Goal: Task Accomplishment & Management: Complete application form

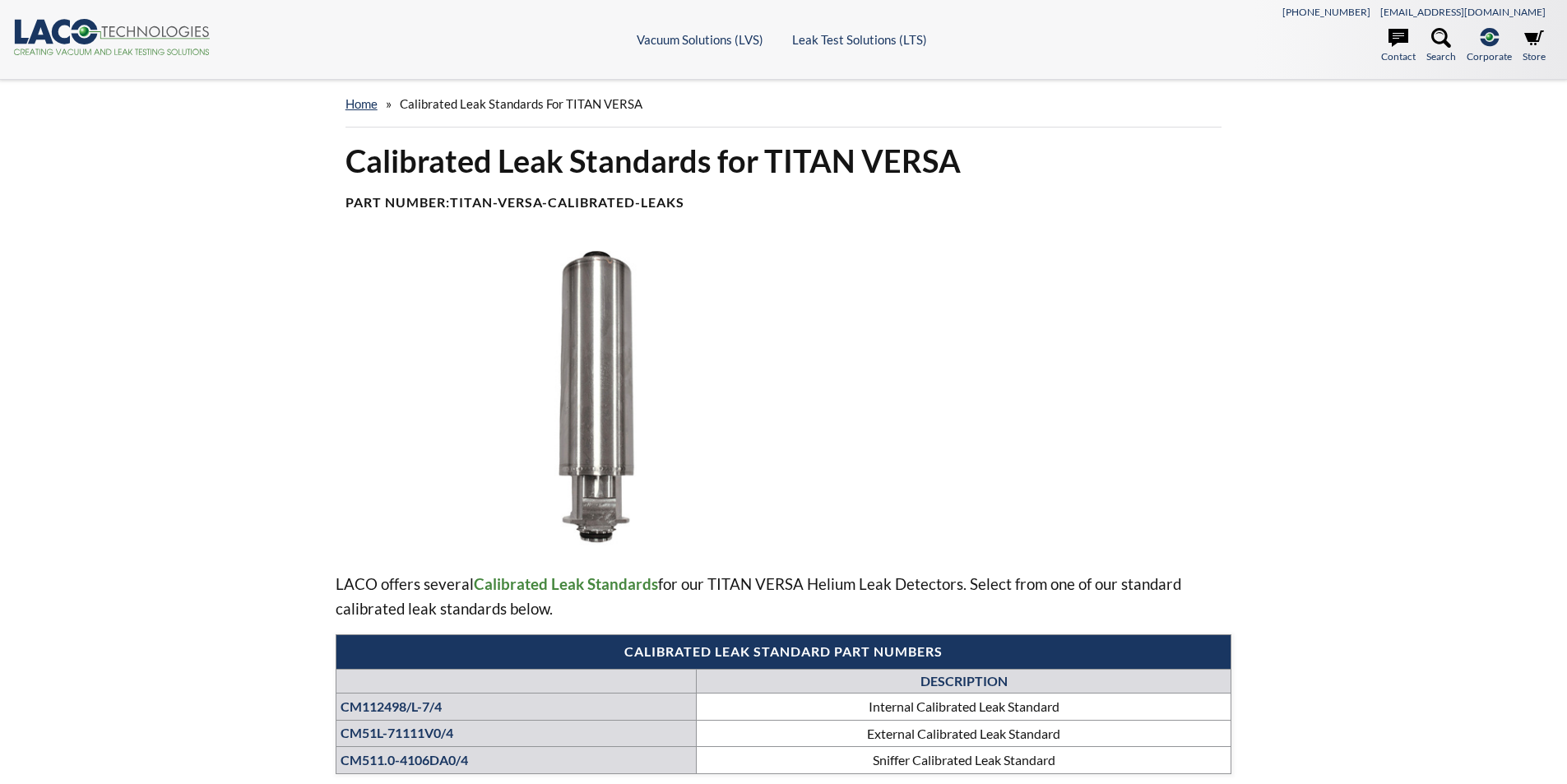
select select "Language Translate Widget"
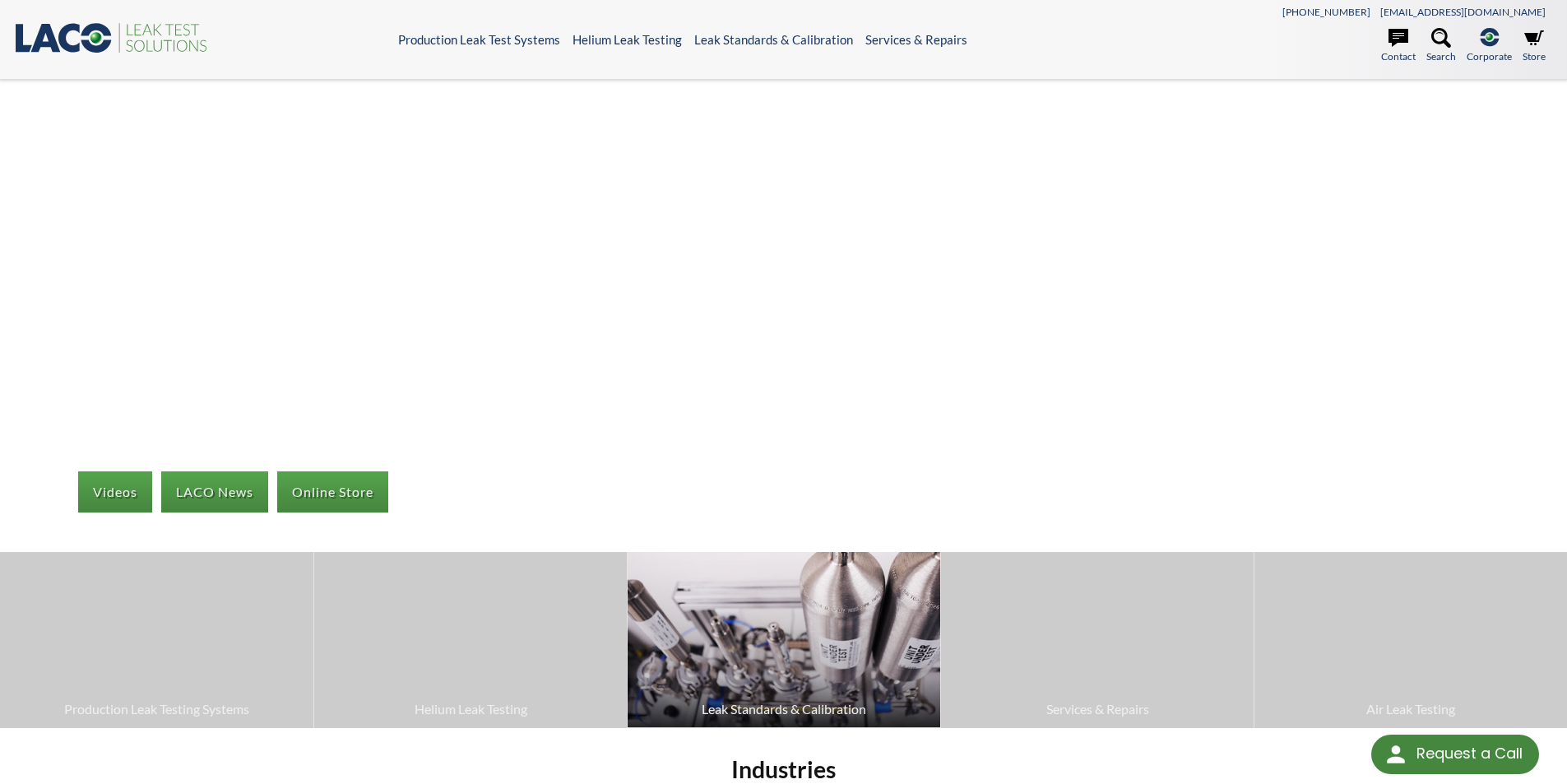
click at [781, 706] on span "Leak Standards & Calibration" at bounding box center [784, 708] width 296 height 21
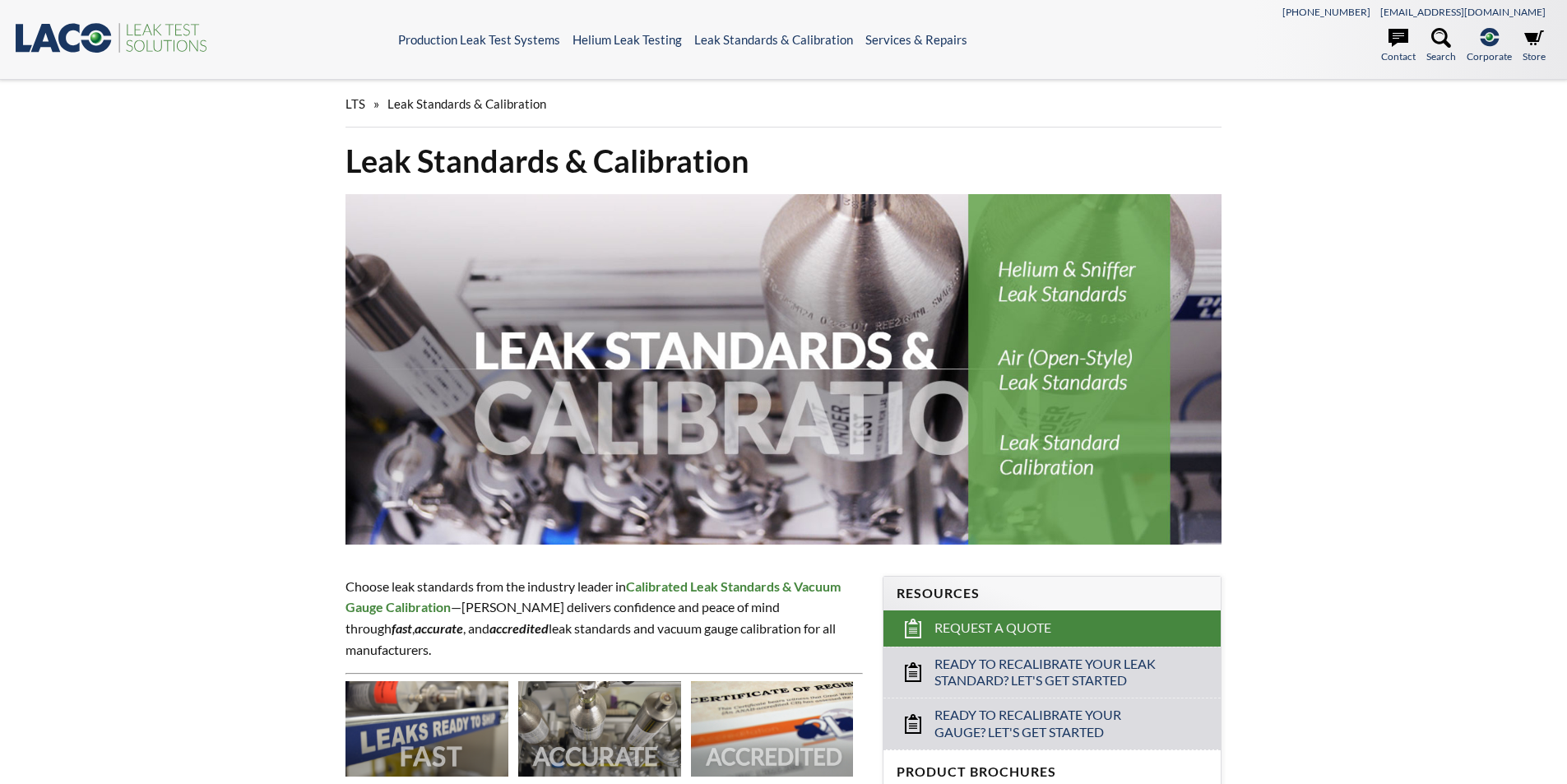
select select "Language Translate Widget"
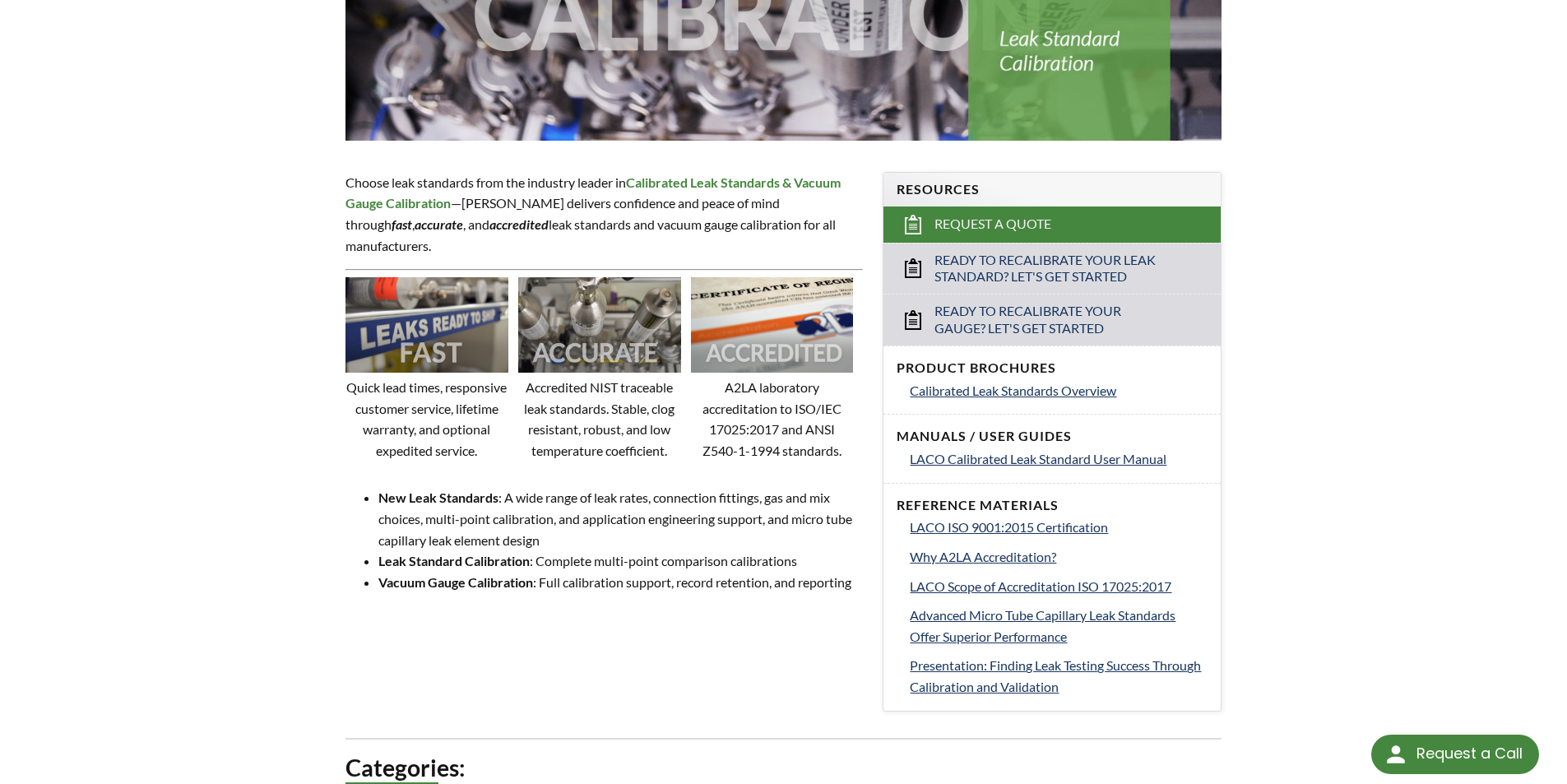
scroll to position [411, 0]
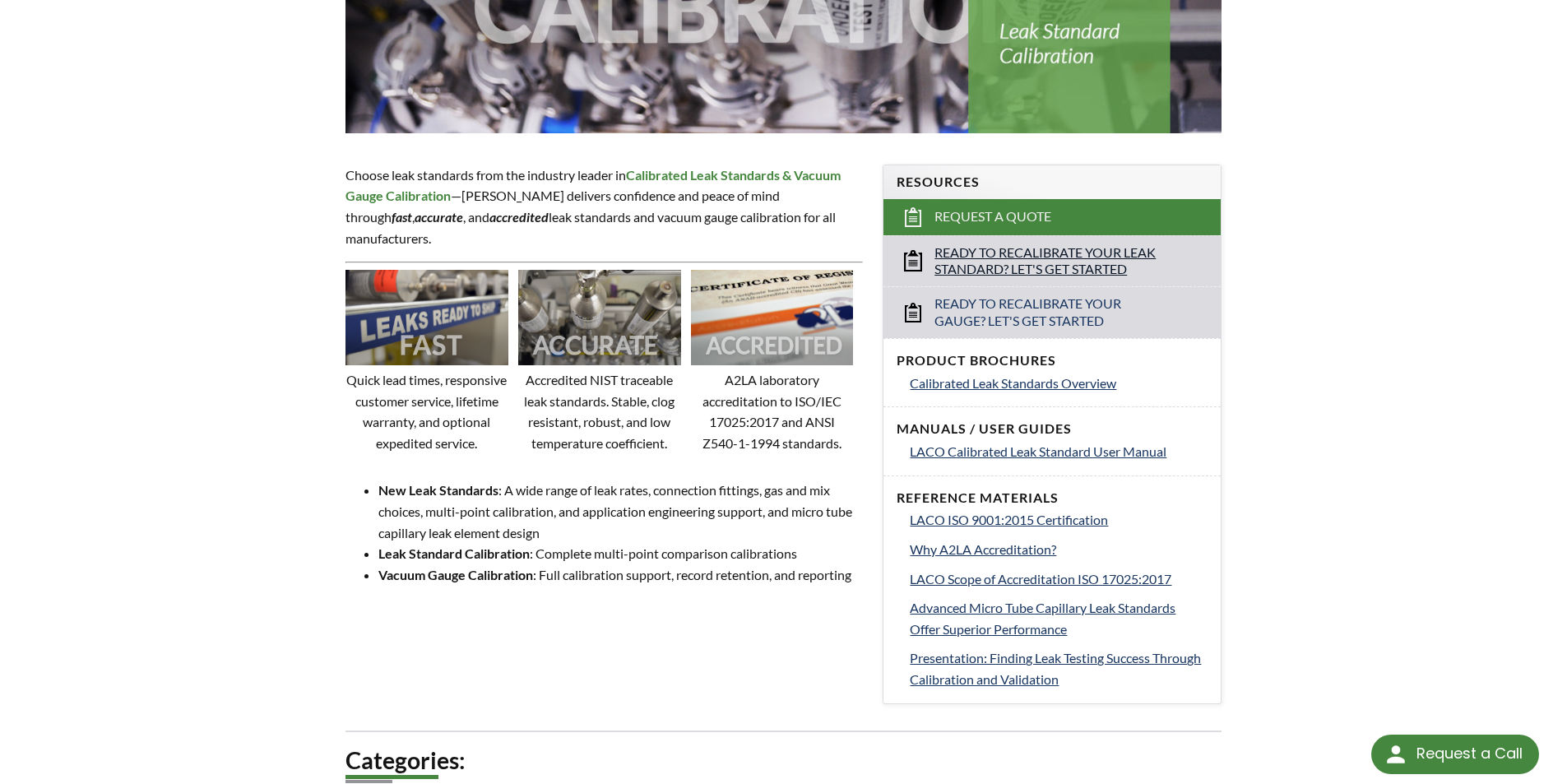
click at [1072, 249] on span "Ready to Recalibrate Your Leak Standard? Let's Get Started" at bounding box center [1054, 261] width 238 height 35
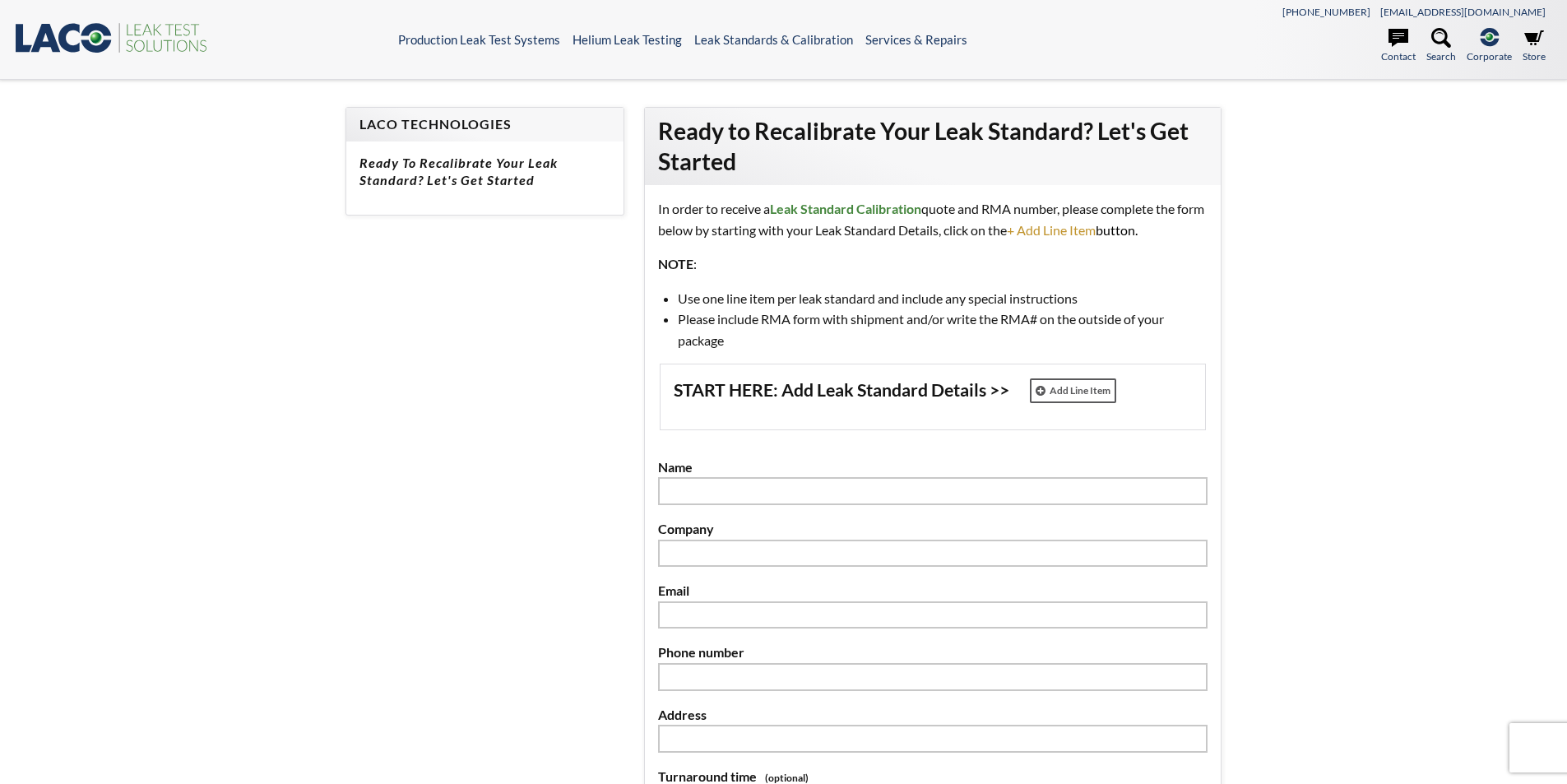
select select "Language Translate Widget"
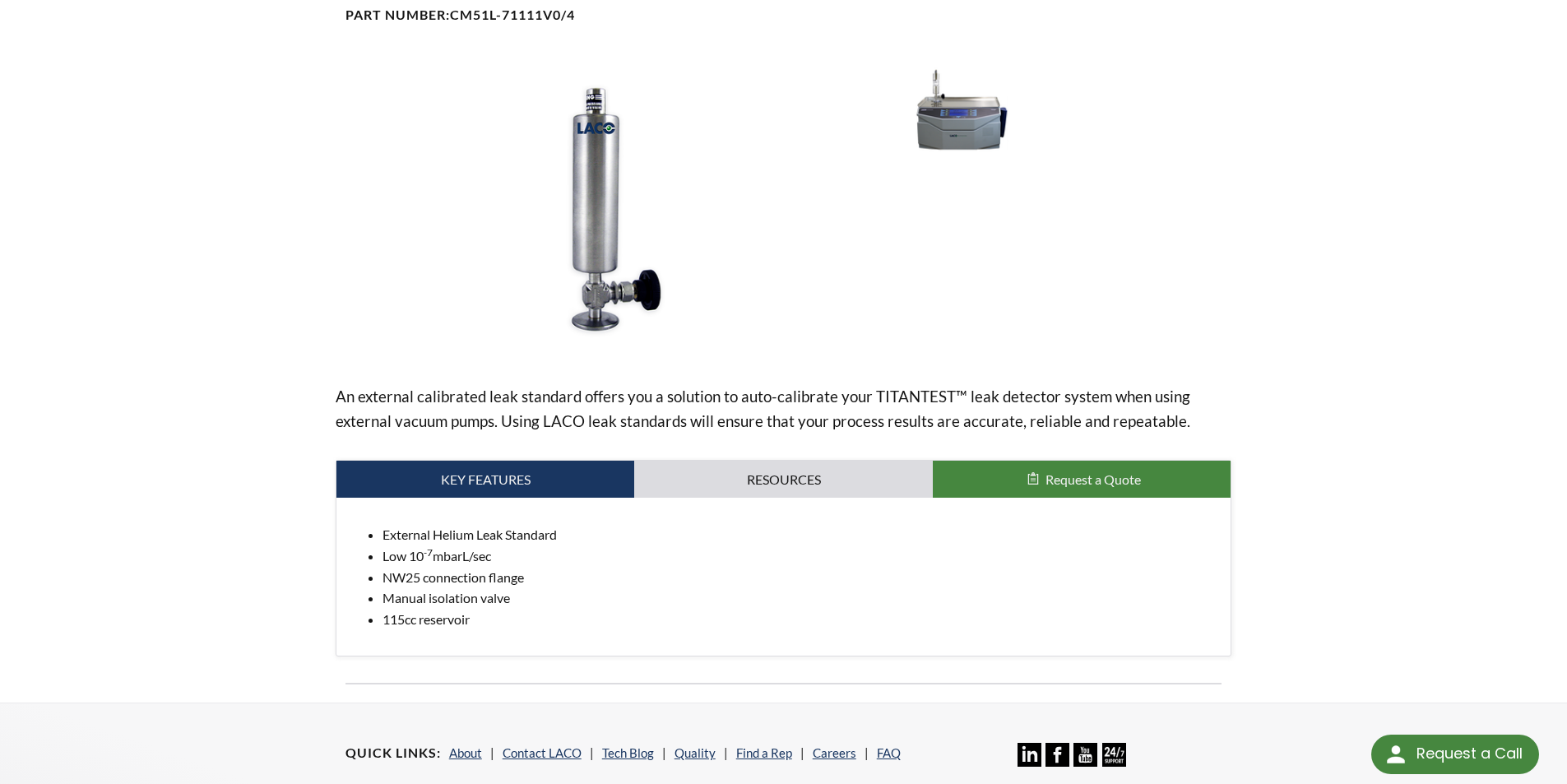
scroll to position [158, 0]
